Goal: Task Accomplishment & Management: Manage account settings

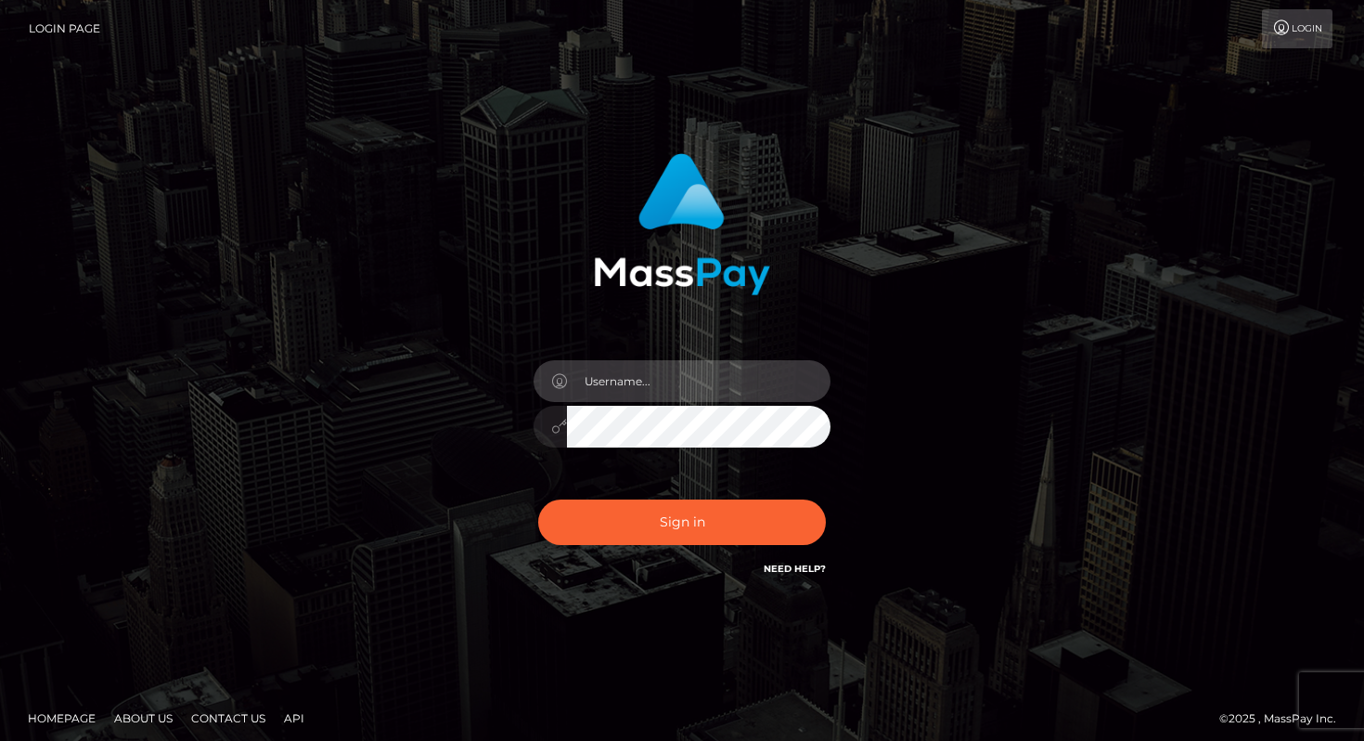
click at [637, 386] on input "text" at bounding box center [699, 381] width 264 height 42
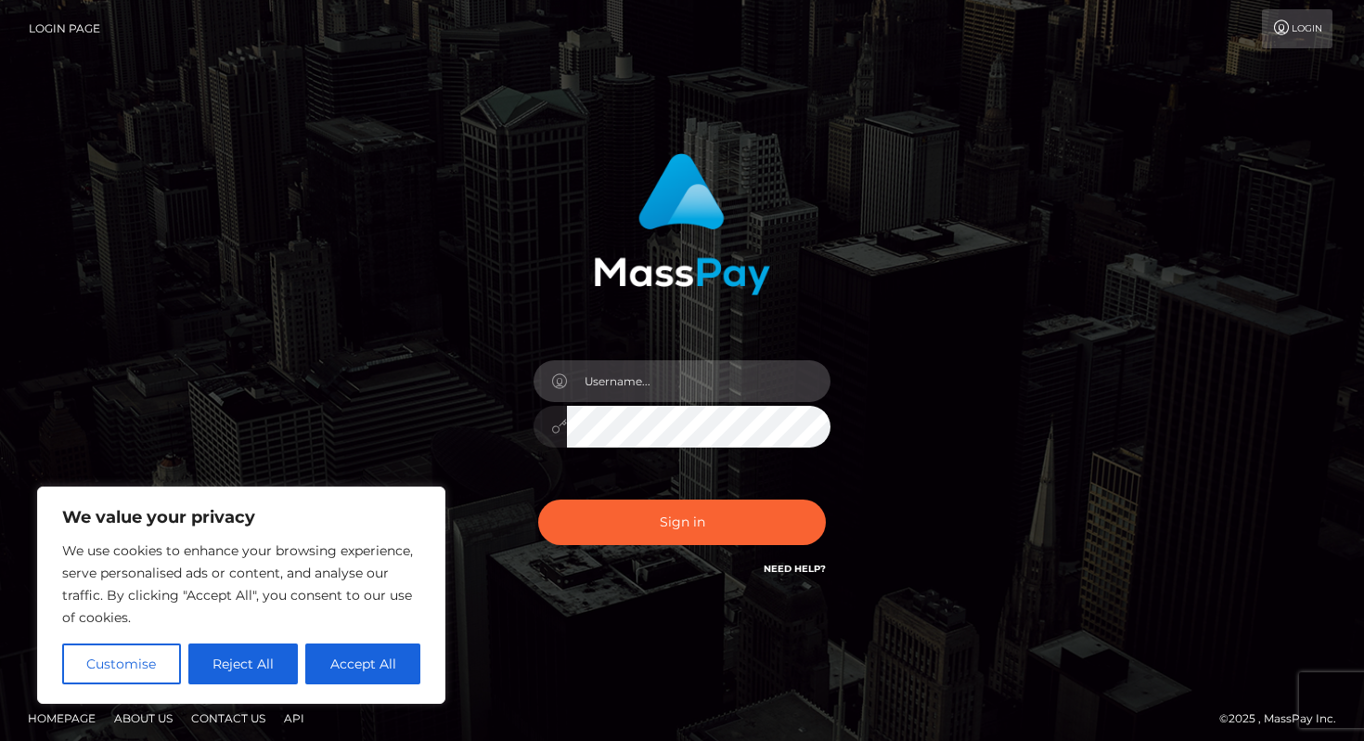
click at [687, 381] on input "text" at bounding box center [699, 381] width 264 height 42
paste input "[EMAIL_ADDRESS][DOMAIN_NAME]"
type input "[EMAIL_ADDRESS][DOMAIN_NAME]"
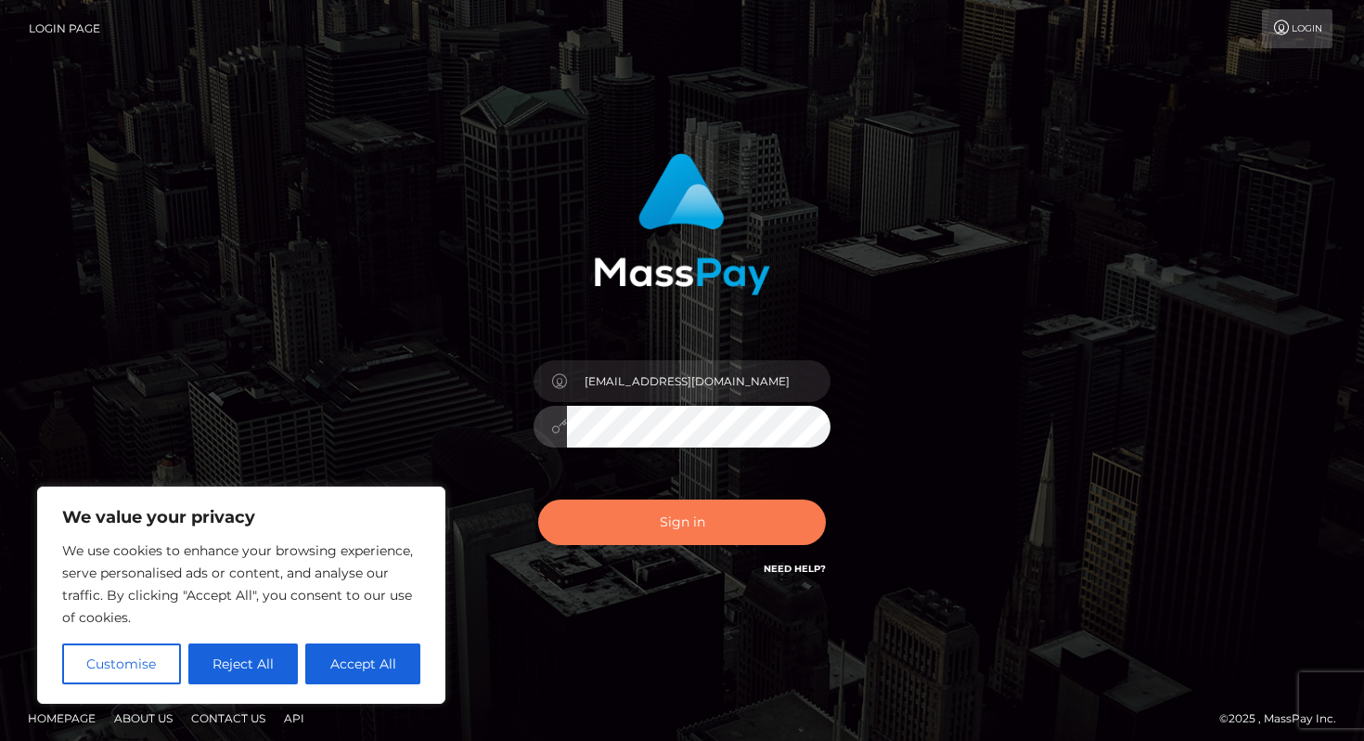
click at [728, 533] on button "Sign in" at bounding box center [682, 521] width 288 height 45
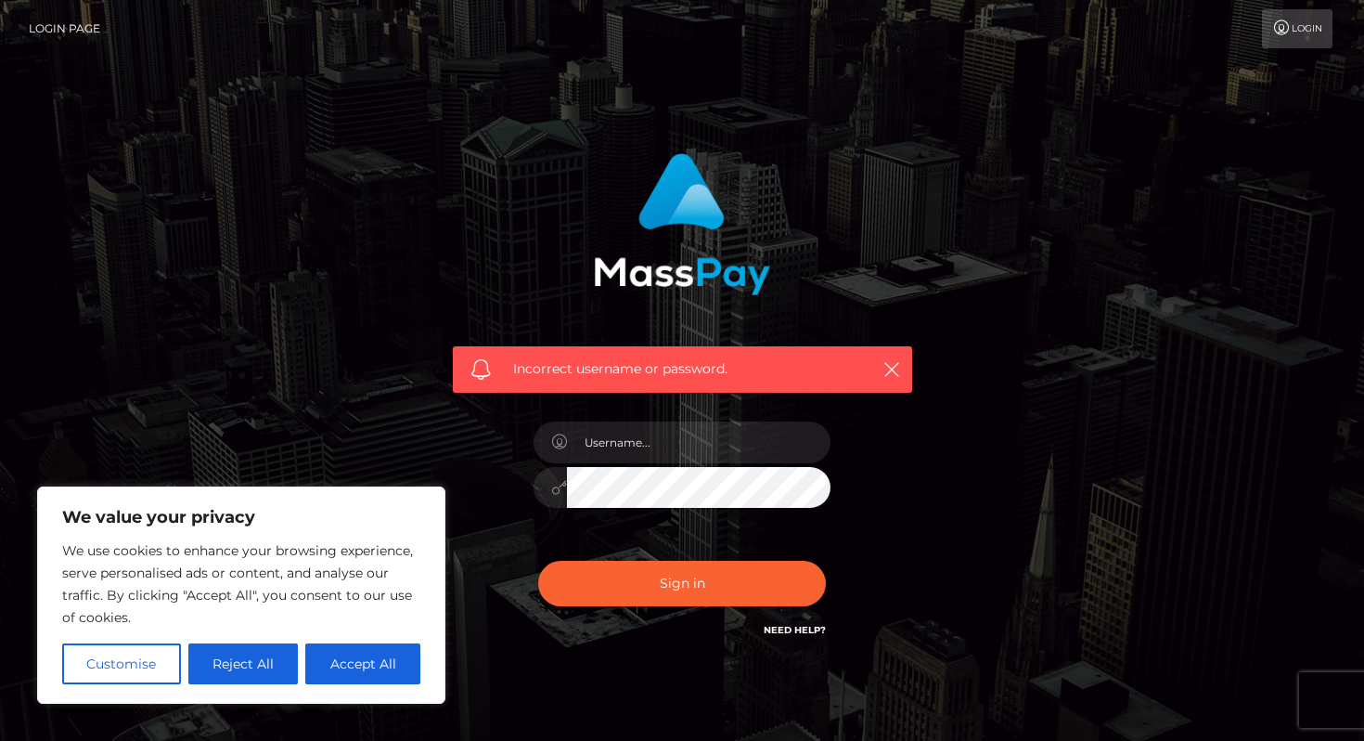
click at [618, 511] on div at bounding box center [682, 478] width 325 height 142
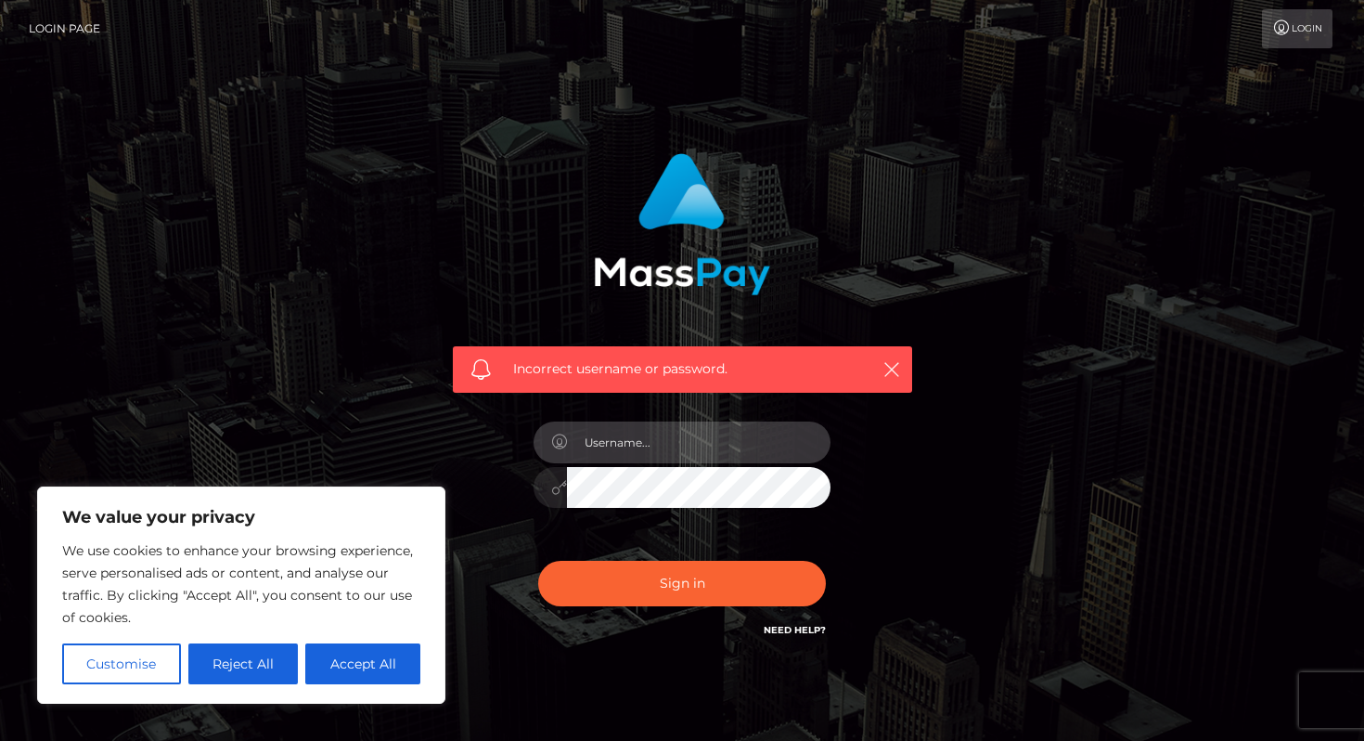
click at [677, 432] on input "text" at bounding box center [699, 442] width 264 height 42
paste input "[EMAIL_ADDRESS][DOMAIN_NAME]"
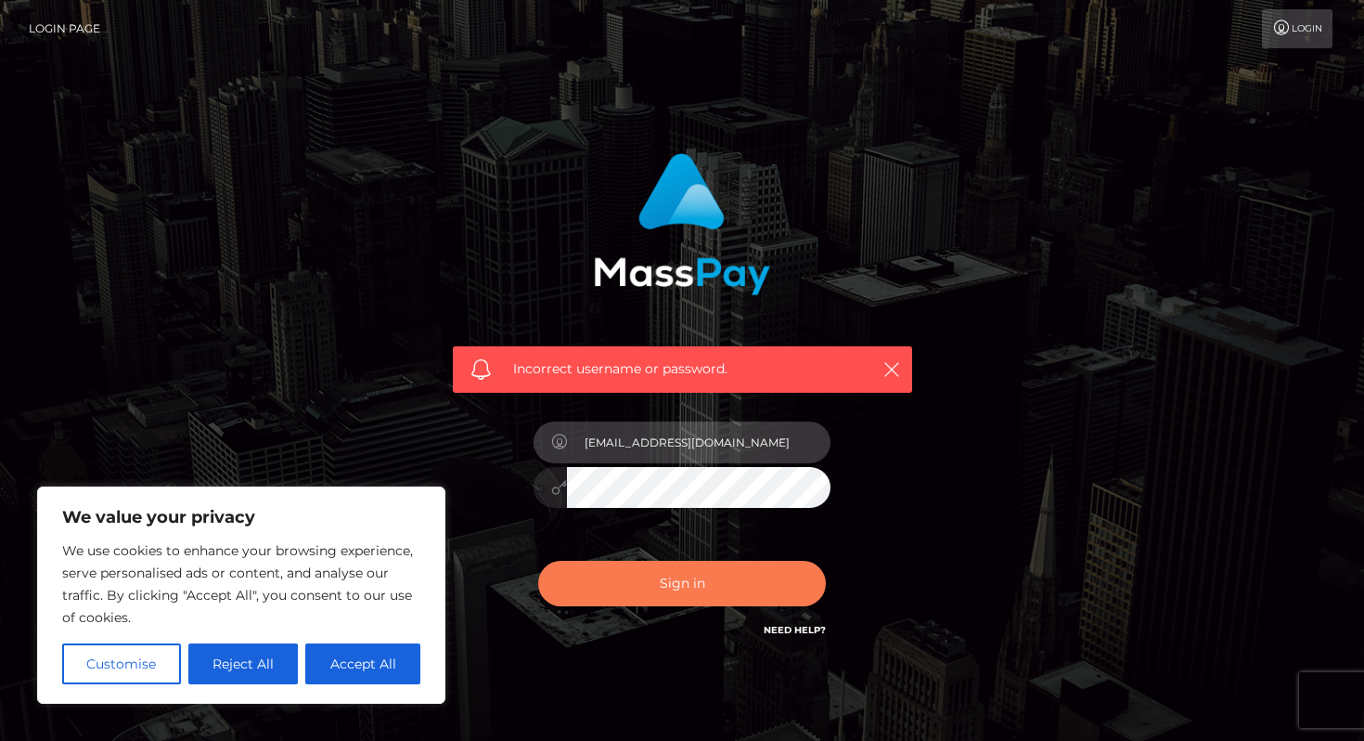
type input "[EMAIL_ADDRESS][DOMAIN_NAME]"
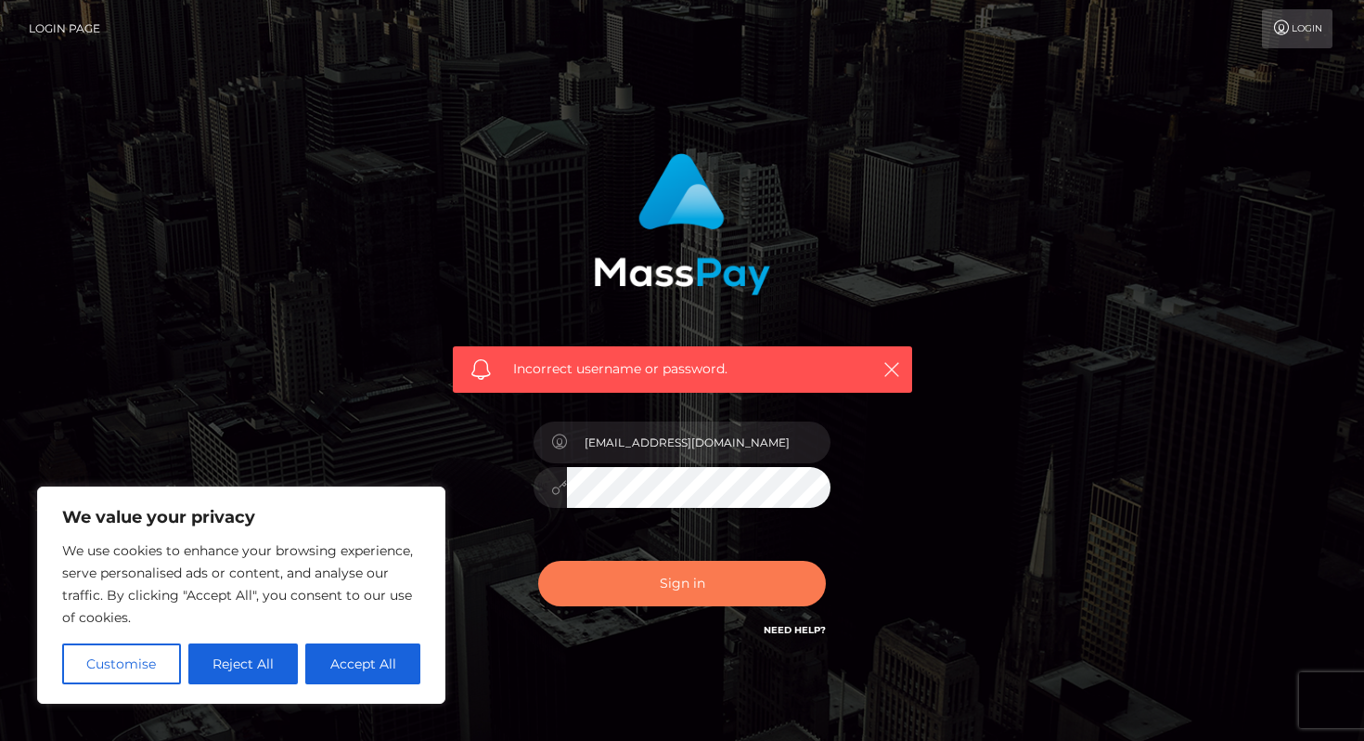
click at [699, 588] on button "Sign in" at bounding box center [682, 583] width 288 height 45
